Goal: Use online tool/utility: Utilize a website feature to perform a specific function

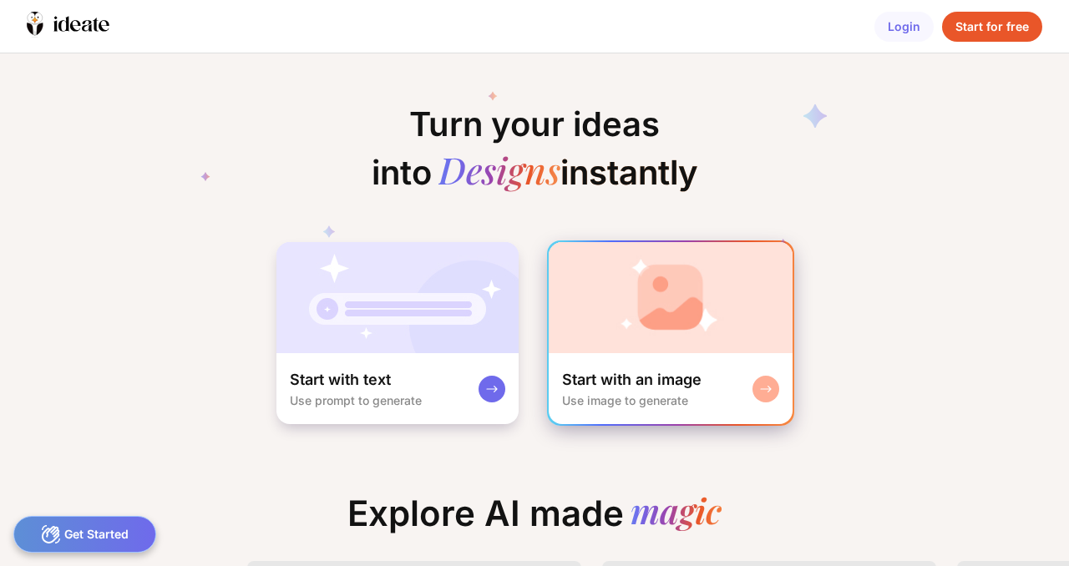
click at [649, 317] on img at bounding box center [671, 297] width 244 height 111
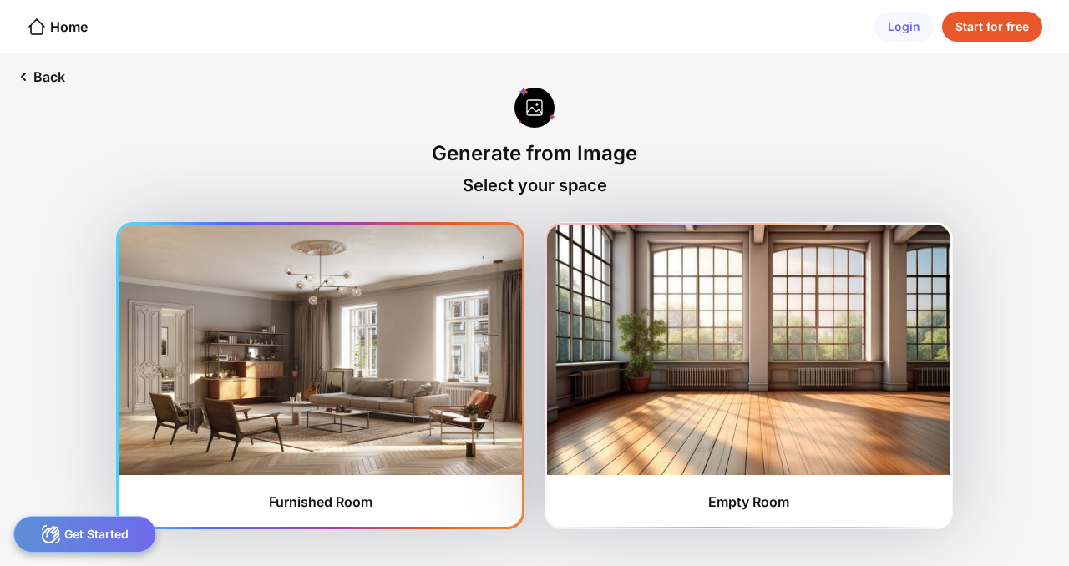
click at [342, 322] on img at bounding box center [320, 350] width 403 height 251
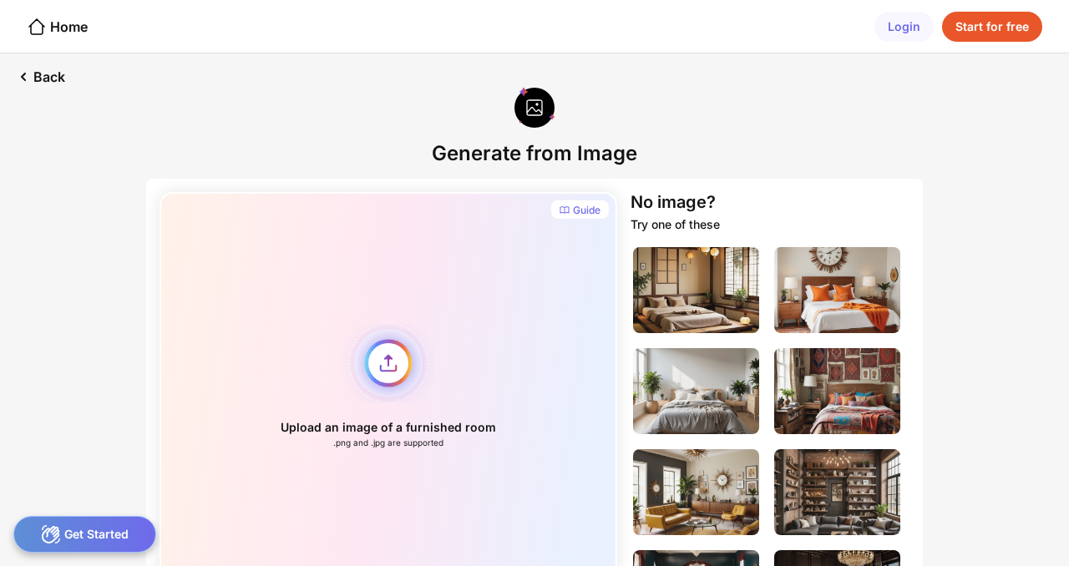
click at [375, 360] on div "Upload an image of a furnished room .png and .jpg are supported" at bounding box center [389, 386] width 458 height 388
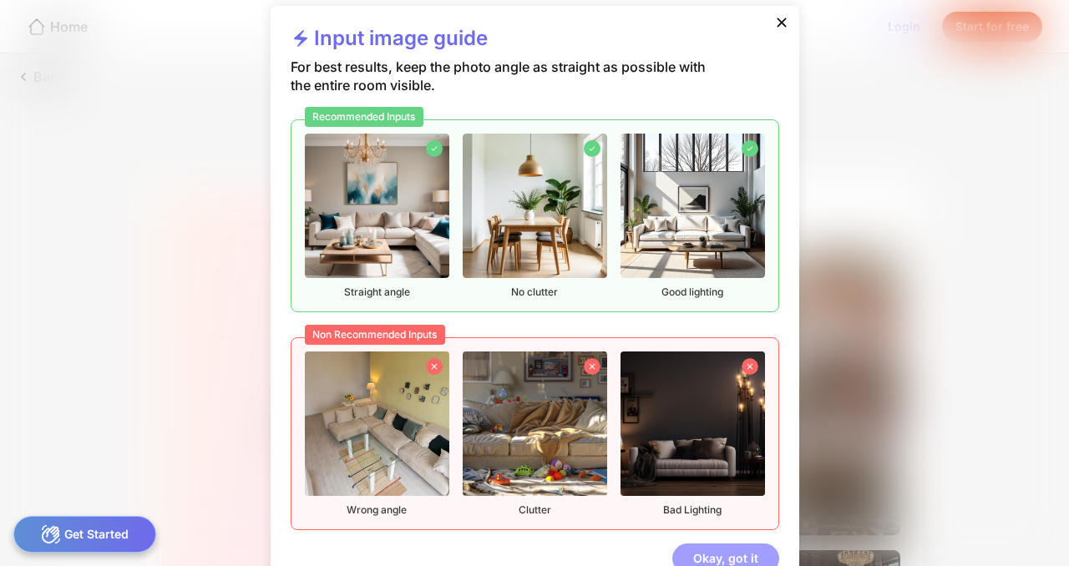
click at [715, 555] on div "Okay, got it" at bounding box center [725, 559] width 107 height 30
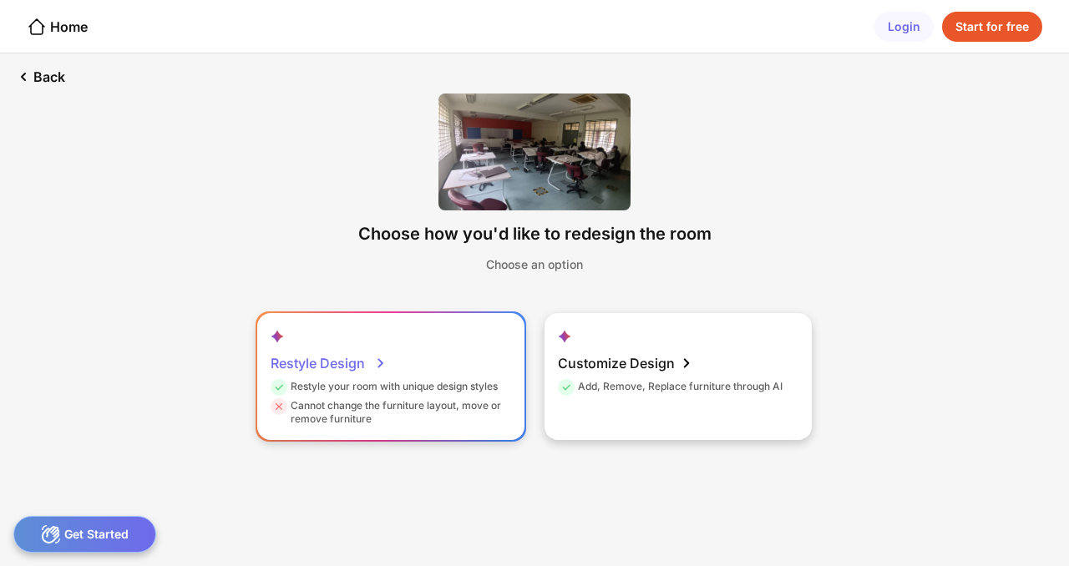
click at [381, 368] on icon at bounding box center [381, 363] width 20 height 20
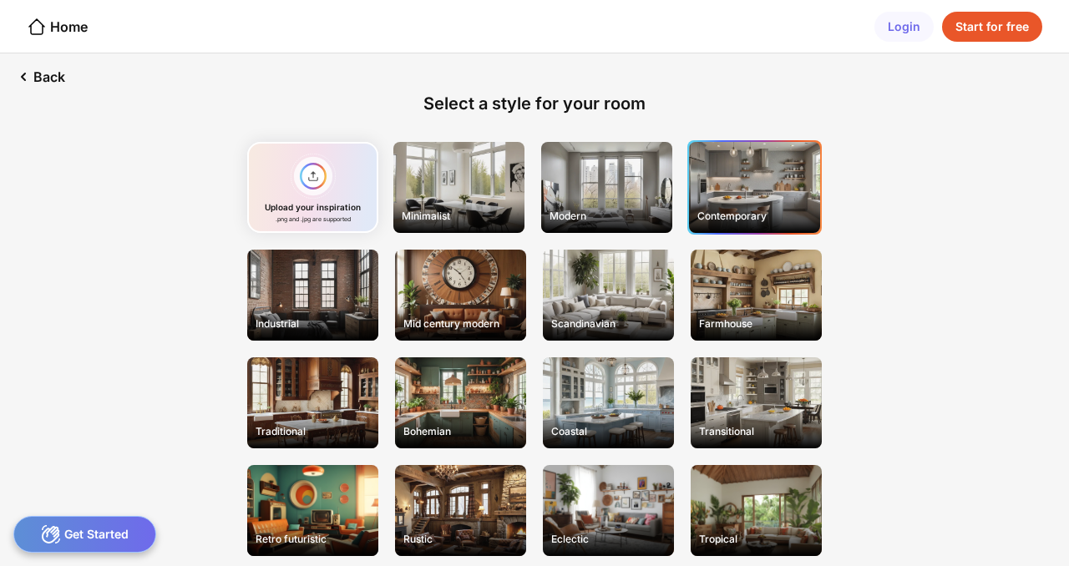
click at [742, 189] on div "Contemporary" at bounding box center [754, 187] width 131 height 91
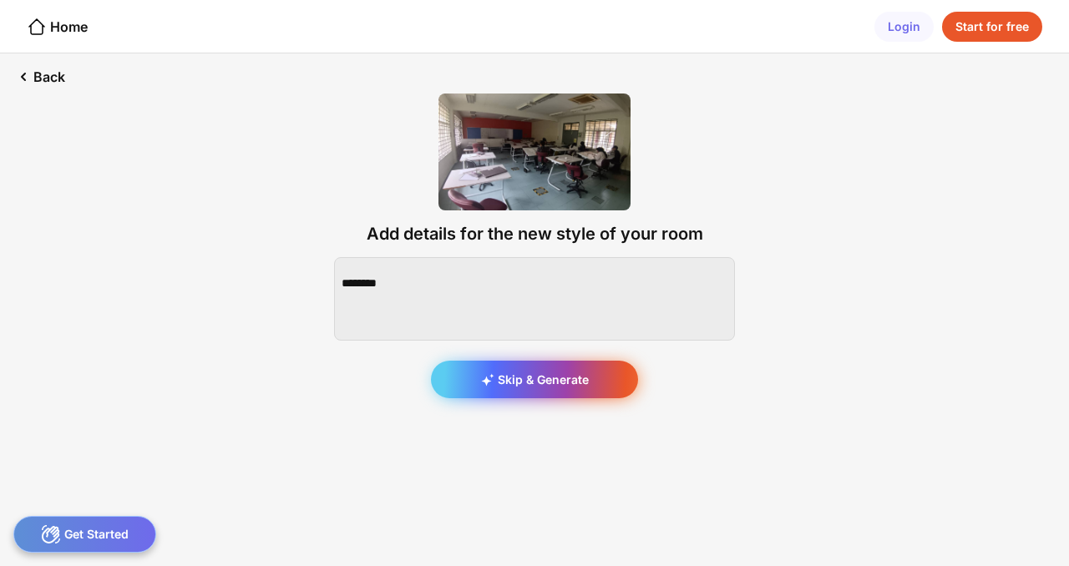
click at [597, 384] on div "Skip & Generate" at bounding box center [534, 380] width 207 height 38
